Goal: Information Seeking & Learning: Understand process/instructions

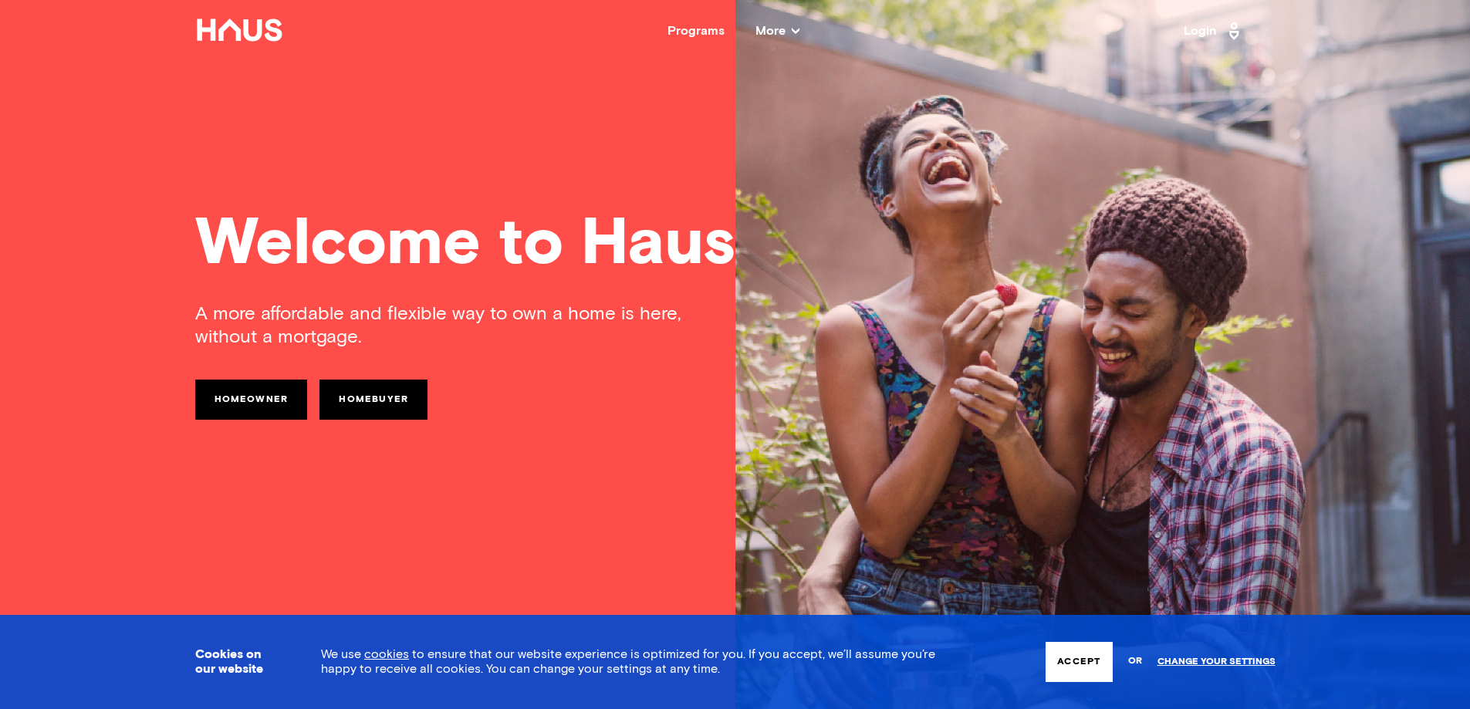
click at [790, 25] on span "More" at bounding box center [777, 31] width 44 height 12
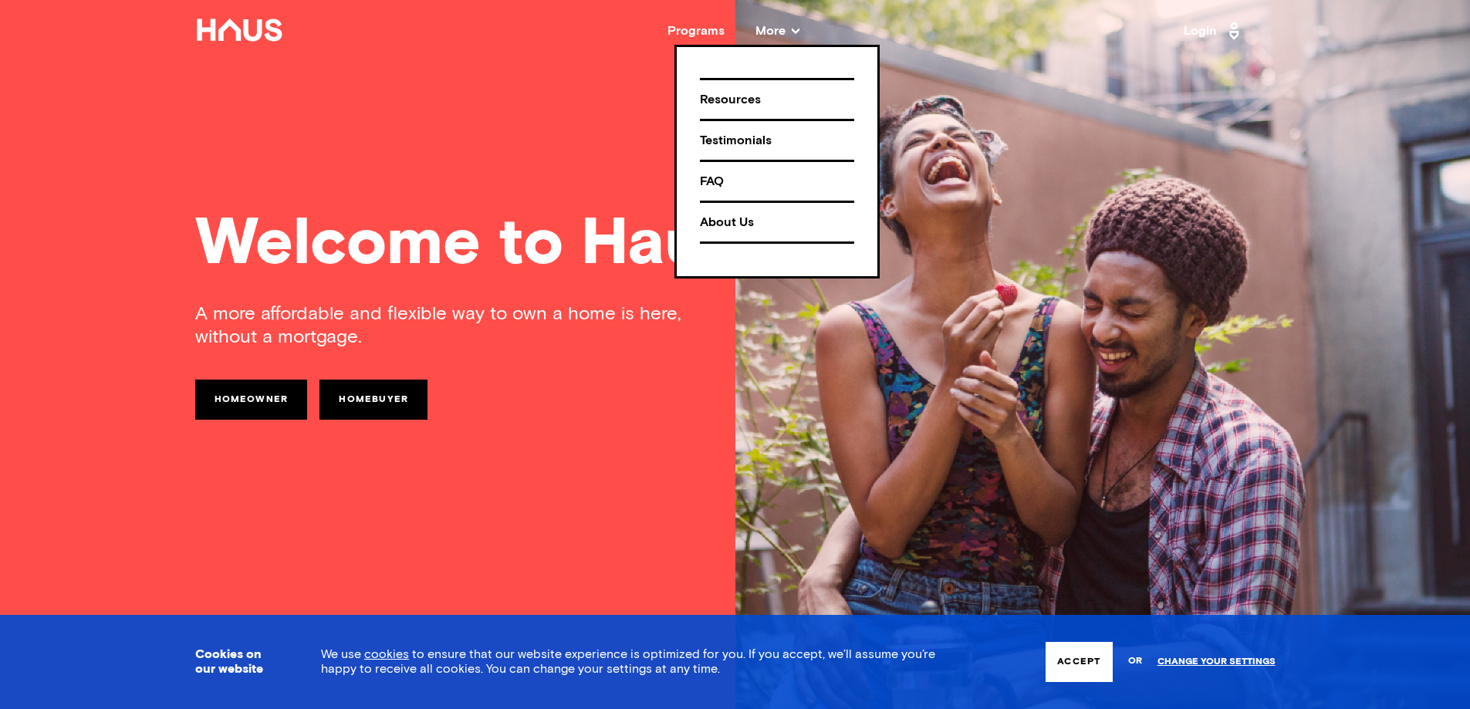
click at [699, 34] on div "Programs" at bounding box center [695, 31] width 57 height 12
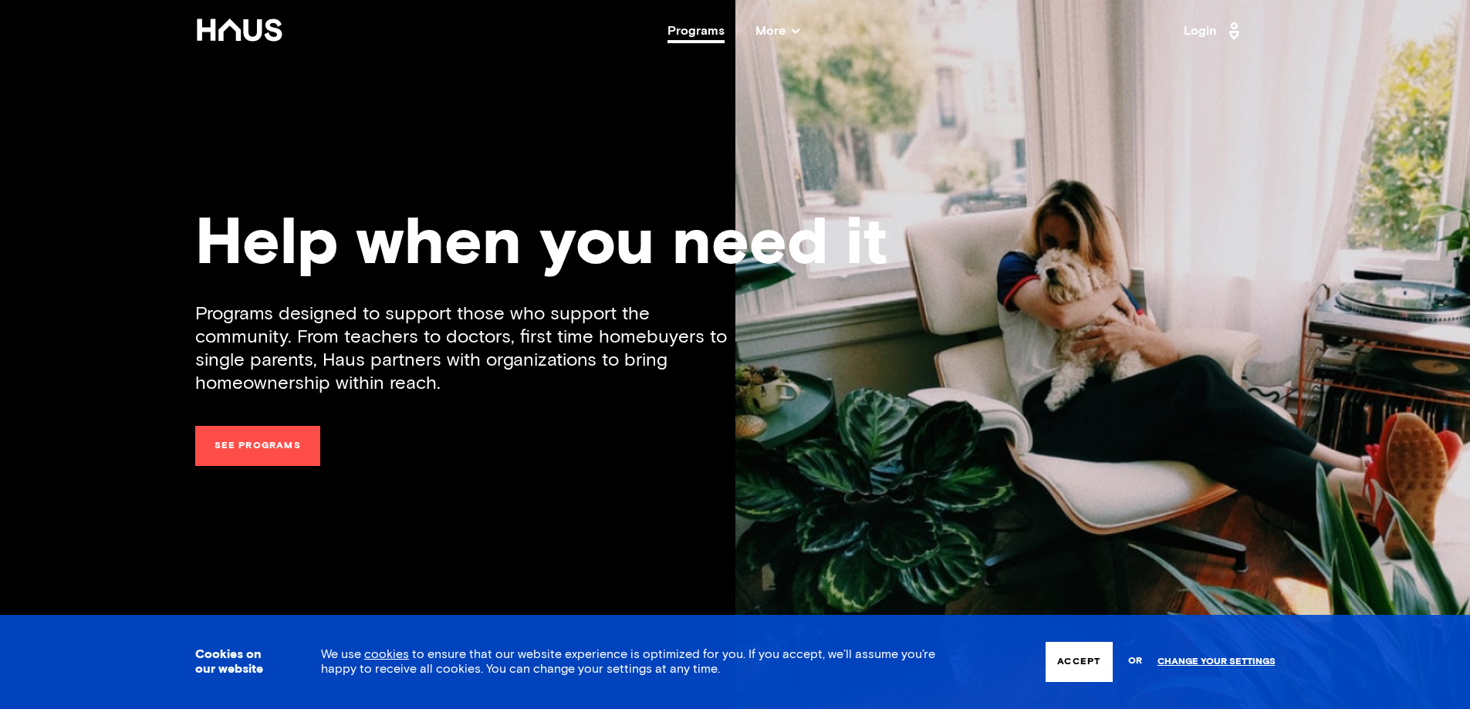
click at [220, 444] on link "See programs" at bounding box center [257, 446] width 125 height 40
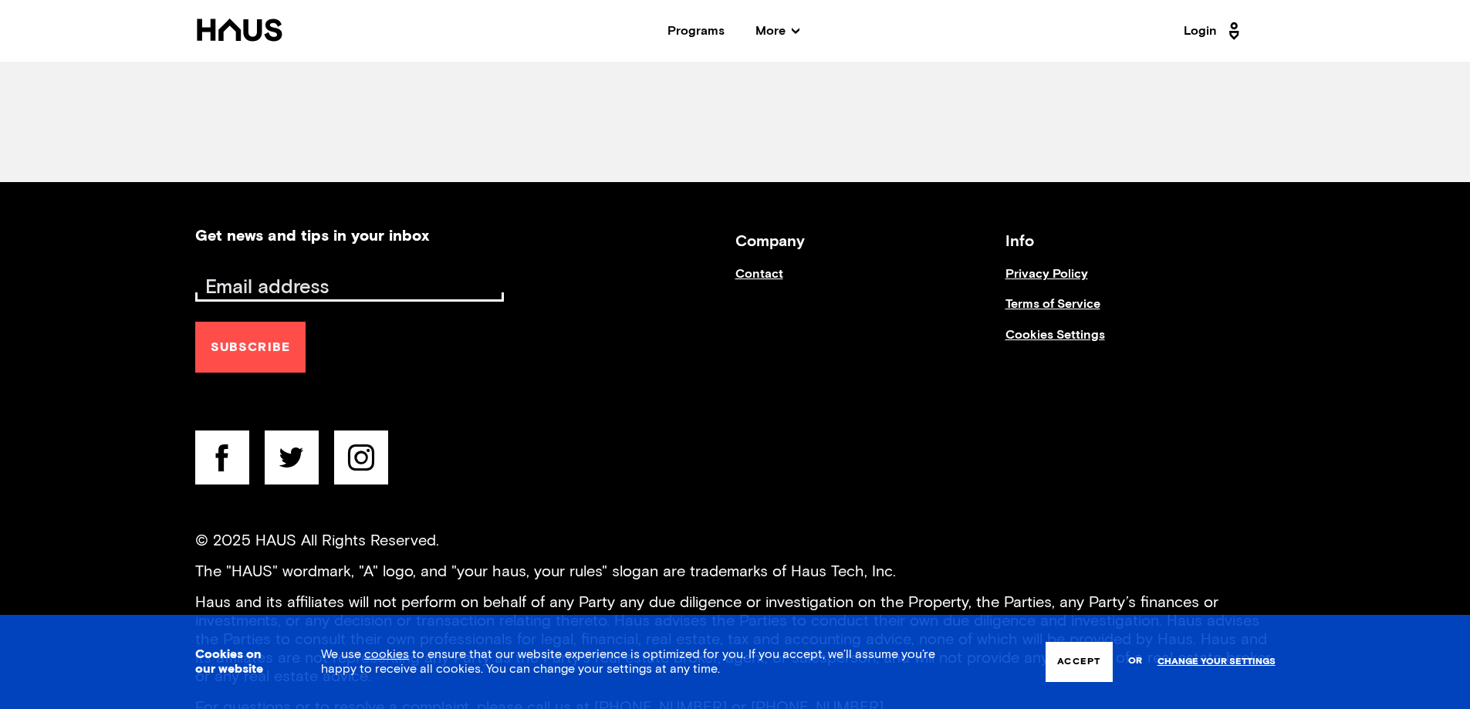
scroll to position [959, 0]
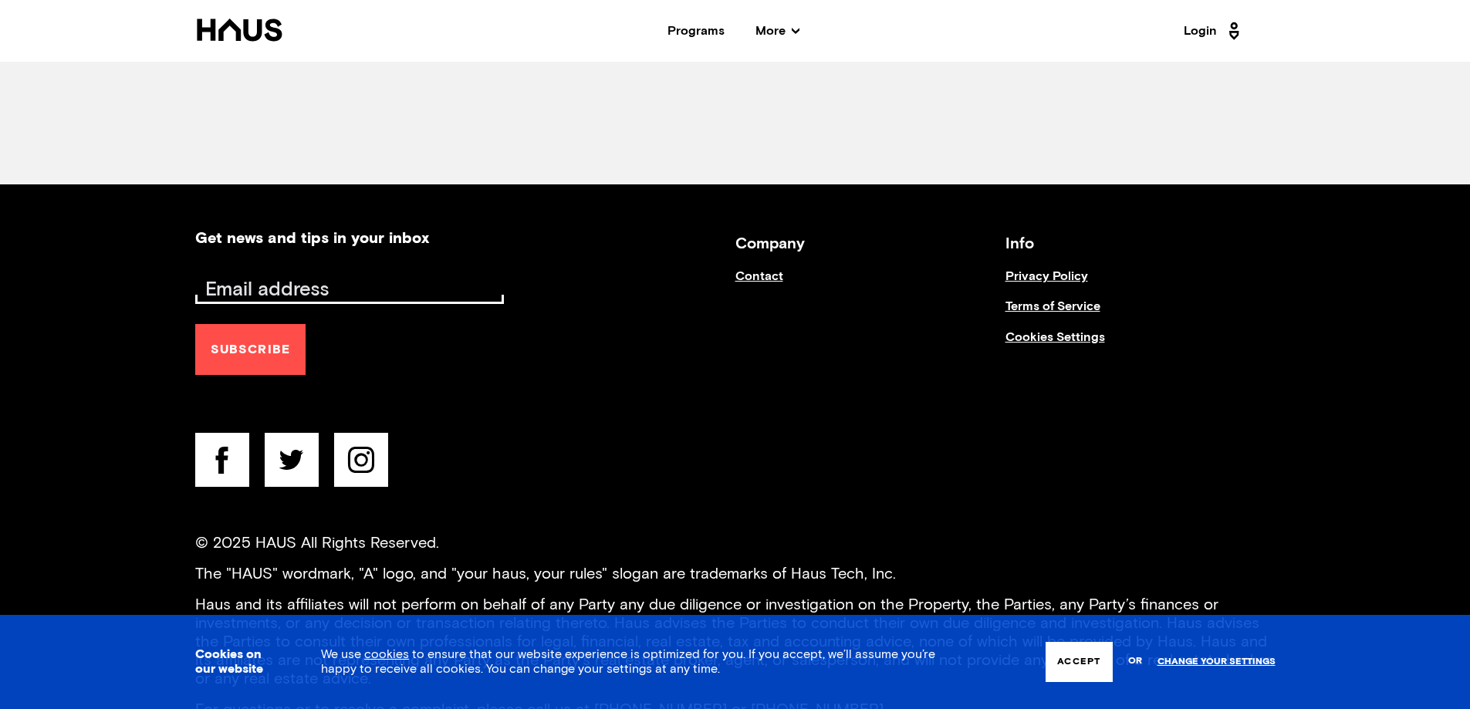
click at [1068, 304] on link "Terms of Service" at bounding box center [1140, 314] width 270 height 30
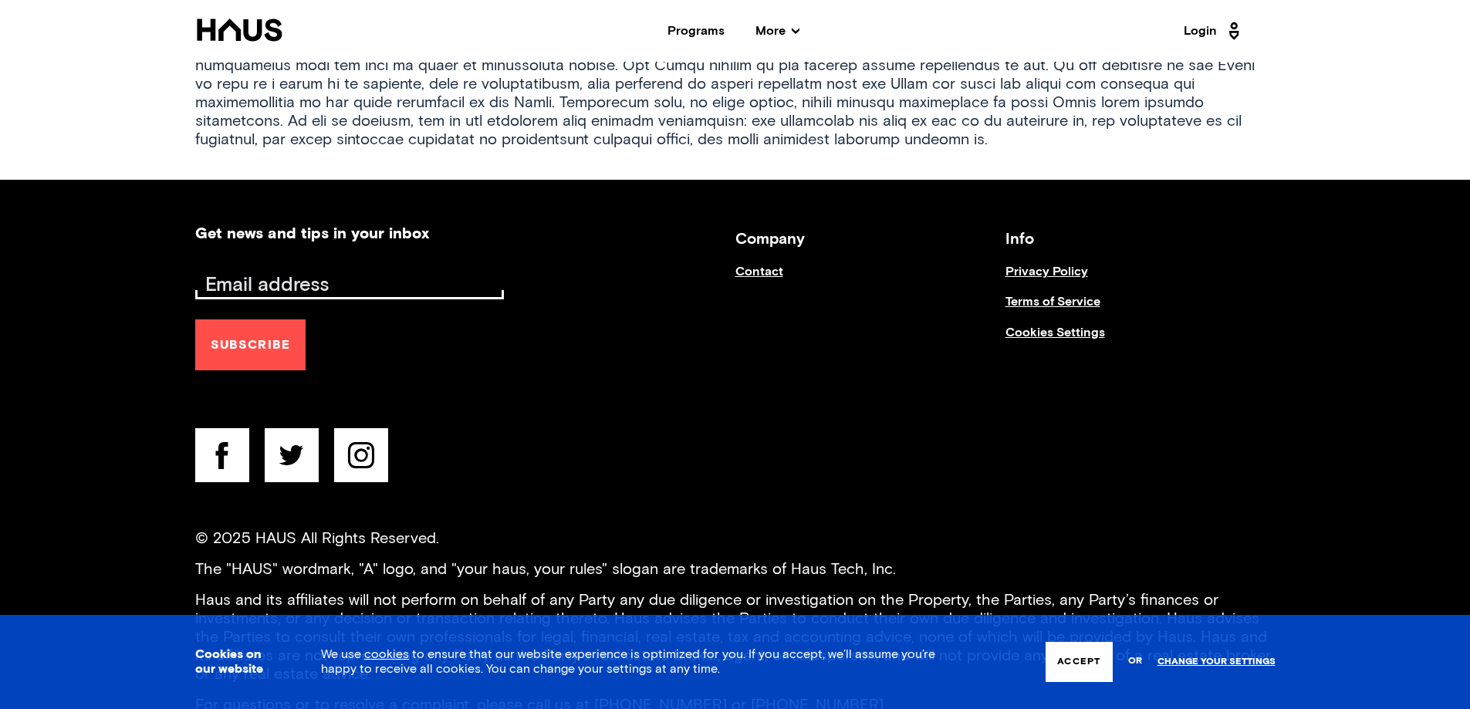
scroll to position [5835, 0]
